Goal: Information Seeking & Learning: Understand process/instructions

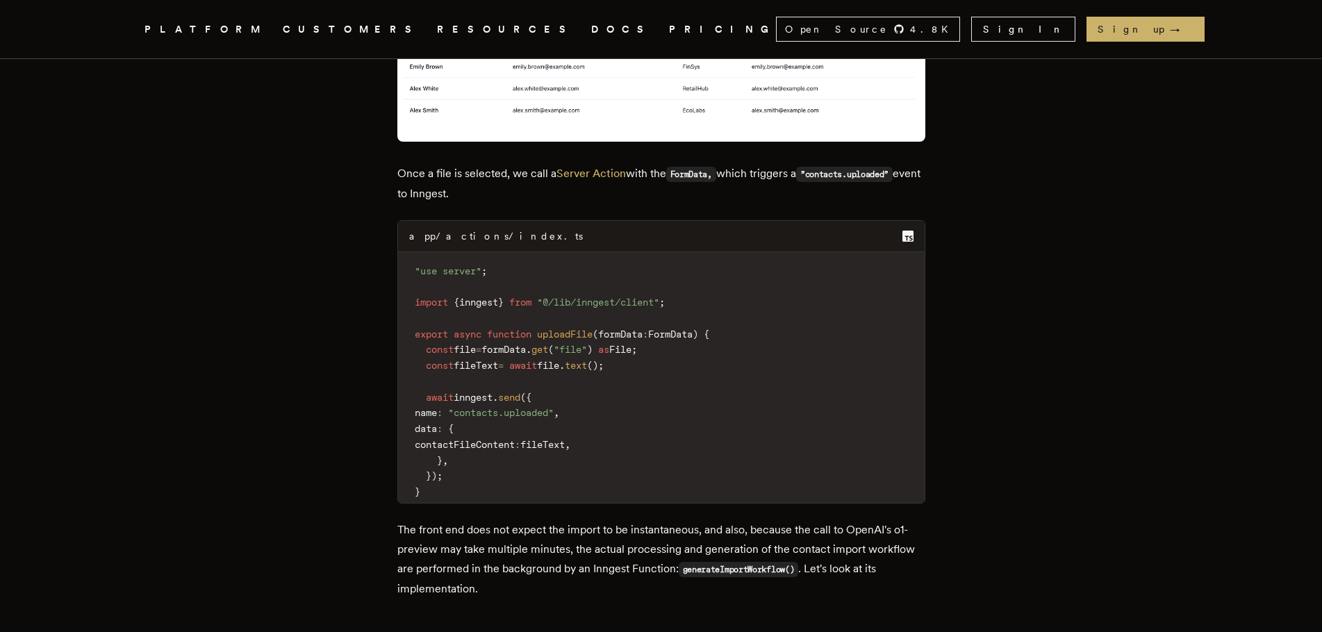
scroll to position [2779, 0]
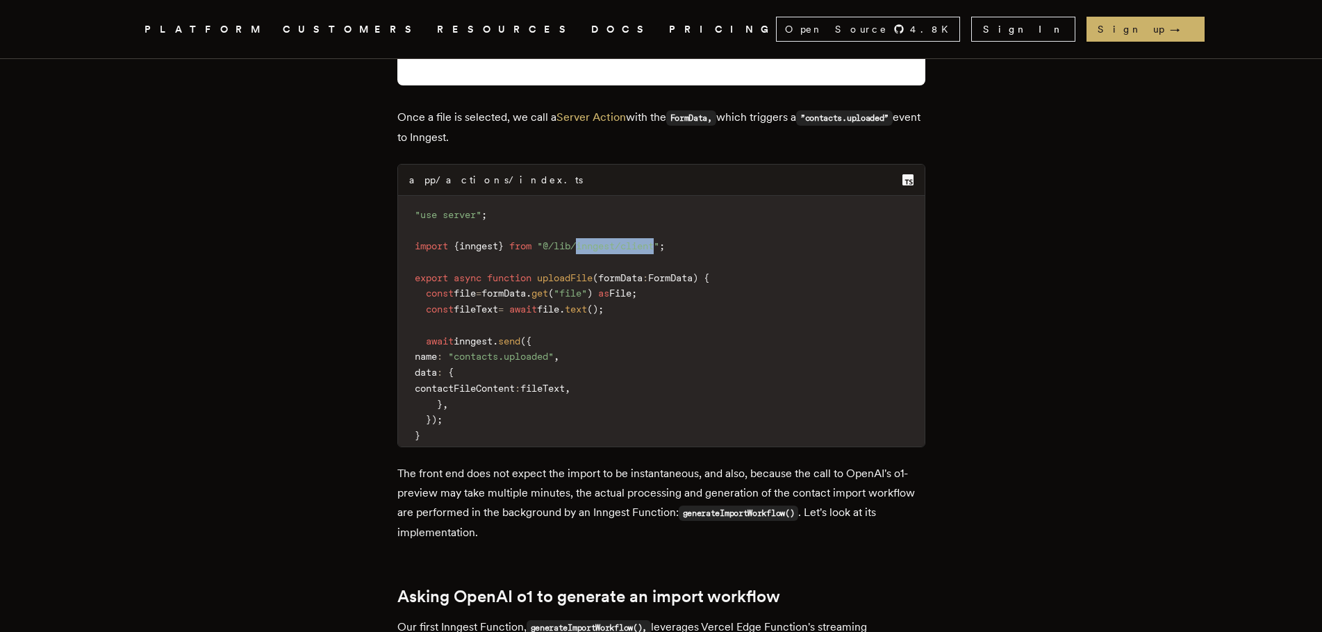
drag, startPoint x: 602, startPoint y: 170, endPoint x: 684, endPoint y: 168, distance: 82.0
click at [659, 240] on span ""@/lib/inngest/client"" at bounding box center [598, 245] width 122 height 11
drag, startPoint x: 454, startPoint y: 280, endPoint x: 588, endPoint y: 280, distance: 133.4
click at [588, 279] on code ""use server" ; import { inngest } from "@/lib/inngest/client" ; export async fu…" at bounding box center [661, 325] width 527 height 242
drag, startPoint x: 442, startPoint y: 298, endPoint x: 452, endPoint y: 317, distance: 22.1
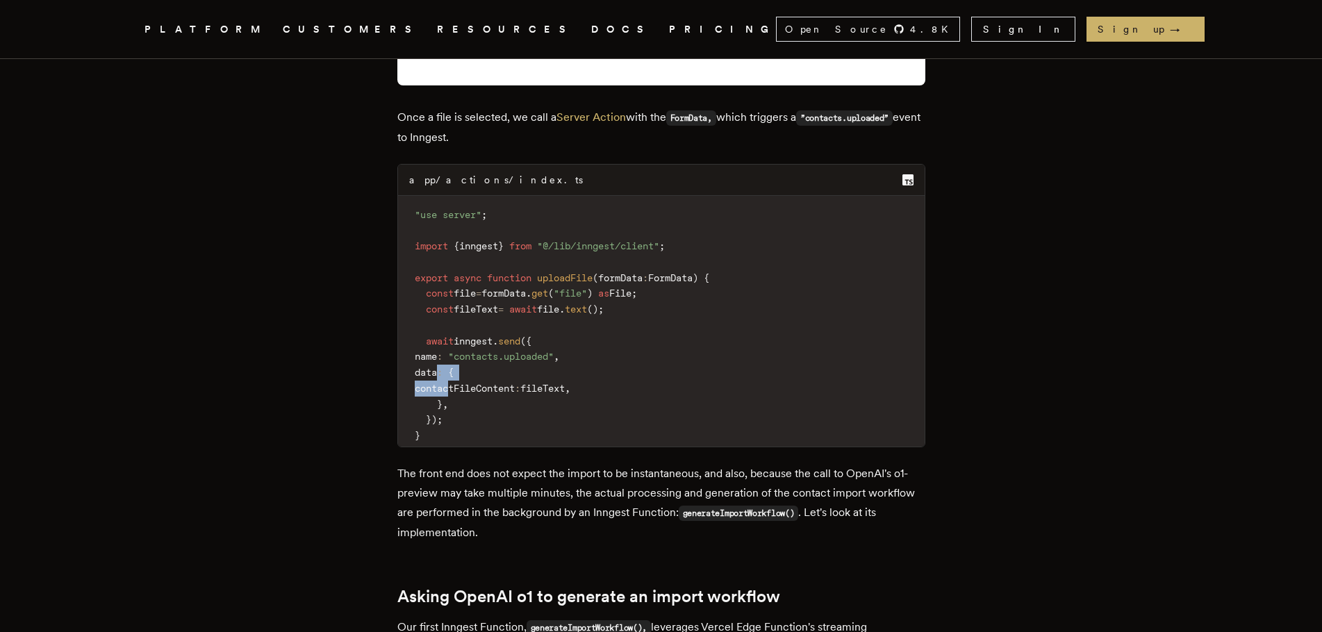
click at [452, 317] on code ""use server" ; import { inngest } from "@/lib/inngest/client" ; export async fu…" at bounding box center [661, 325] width 527 height 242
click at [565, 383] on span "fileText" at bounding box center [542, 388] width 44 height 11
click at [476, 304] on span "fileText" at bounding box center [476, 309] width 44 height 11
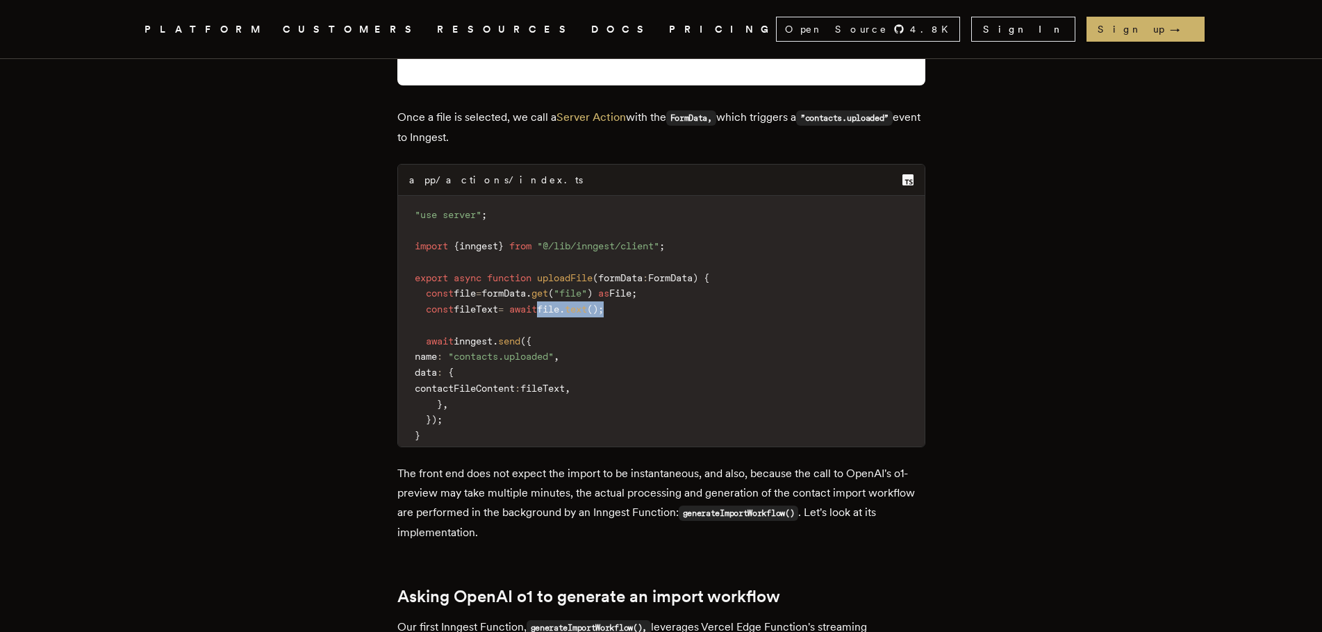
drag, startPoint x: 639, startPoint y: 232, endPoint x: 561, endPoint y: 236, distance: 78.6
click at [561, 236] on code ""use server" ; import { inngest } from "@/lib/inngest/client" ; export async fu…" at bounding box center [661, 325] width 527 height 242
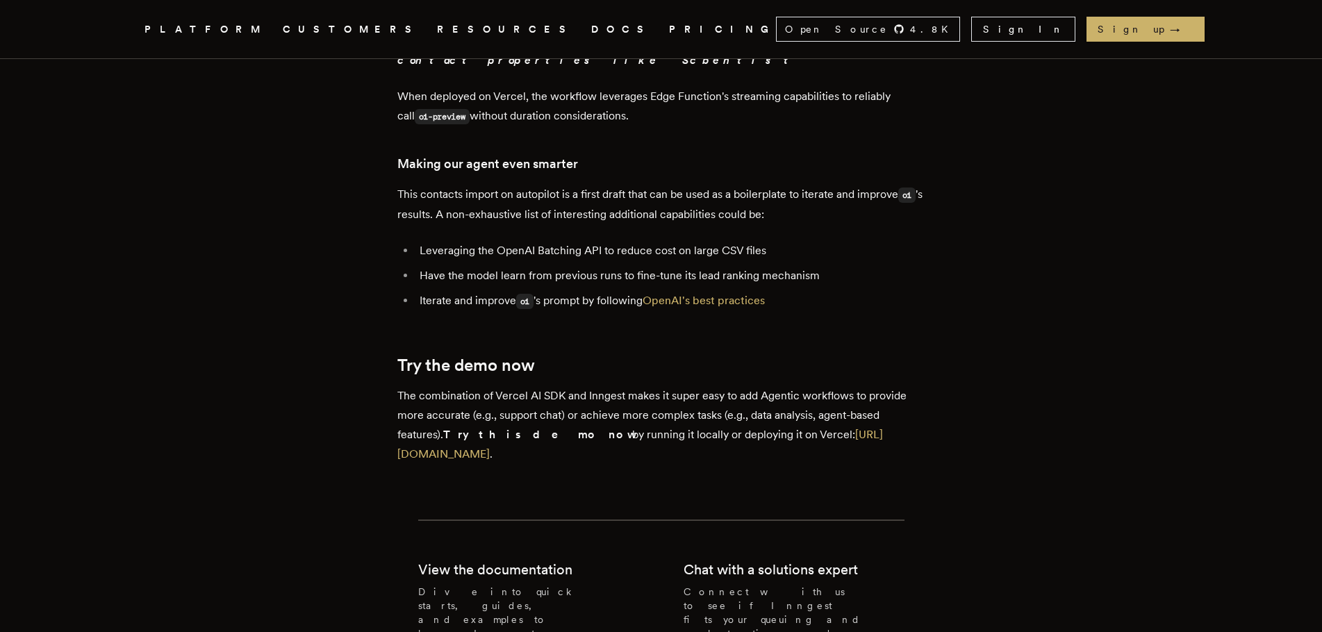
scroll to position [7086, 0]
